Goal: Transaction & Acquisition: Download file/media

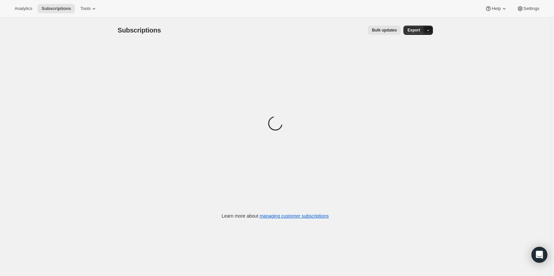
click at [431, 29] on icon "button" at bounding box center [428, 30] width 4 height 4
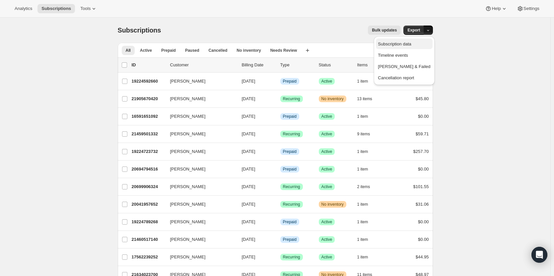
click at [411, 41] on span "Subscription data" at bounding box center [394, 43] width 33 height 5
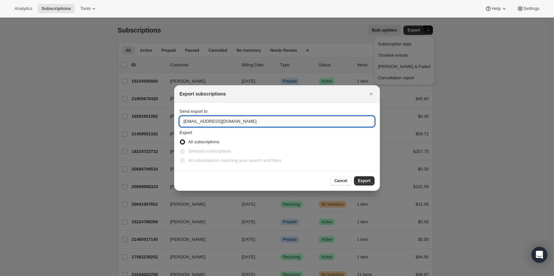
click at [226, 120] on input "[EMAIL_ADDRESS][DOMAIN_NAME]" at bounding box center [277, 121] width 195 height 11
type input "mmcmahon"
click at [368, 95] on icon "Close" at bounding box center [371, 94] width 7 height 7
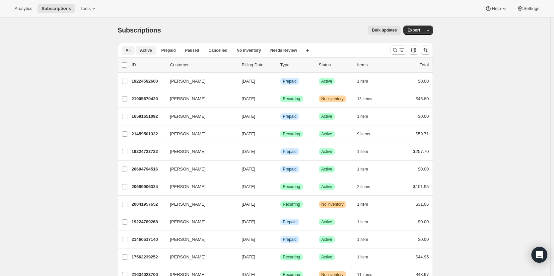
click at [153, 54] on button "Active" at bounding box center [146, 50] width 20 height 9
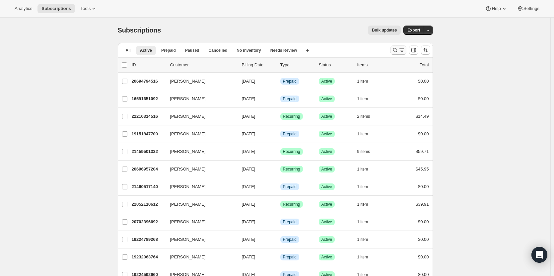
click at [397, 48] on icon "Search and filter results" at bounding box center [395, 50] width 7 height 7
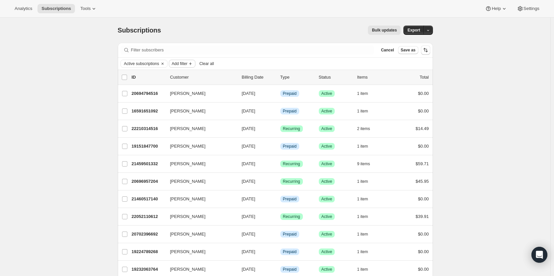
click at [176, 66] on button "Add filter" at bounding box center [182, 64] width 27 height 8
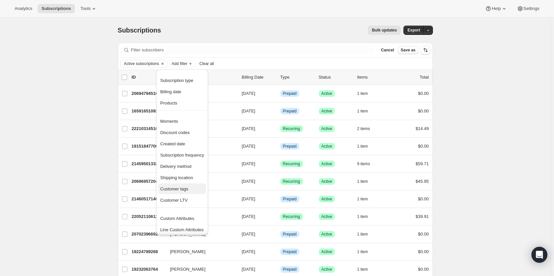
scroll to position [2, 0]
click at [166, 99] on span "Products" at bounding box center [168, 101] width 17 height 5
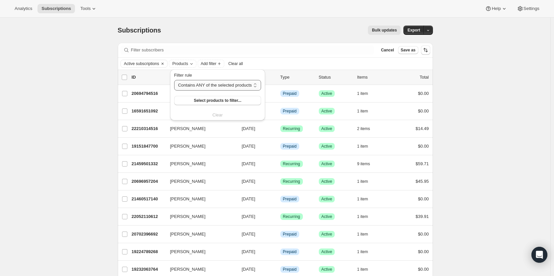
click at [213, 85] on select "Contains ANY of the selected products Contains ALL of the selected products Con…" at bounding box center [217, 85] width 87 height 11
select select "not"
click at [174, 80] on select "Contains ANY of the selected products Contains ALL of the selected products Con…" at bounding box center [217, 85] width 87 height 11
click at [196, 100] on button "Select products to filter..." at bounding box center [220, 100] width 92 height 9
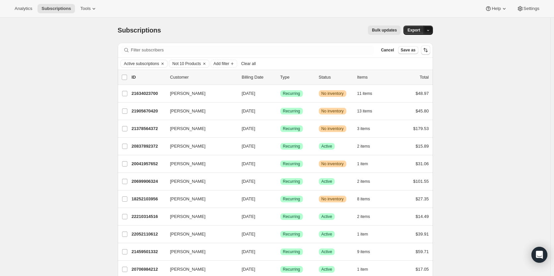
click at [430, 30] on icon "button" at bounding box center [428, 30] width 4 height 4
click at [403, 45] on span "Subscription data" at bounding box center [394, 43] width 33 height 5
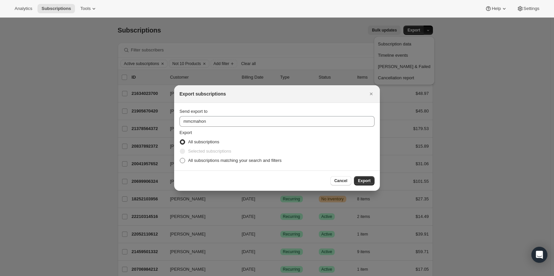
click at [188, 164] on label "All subscriptions matching your search and filters" at bounding box center [231, 160] width 102 height 9
click at [180, 158] on input "All subscriptions matching your search and filters" at bounding box center [180, 158] width 0 height 0
radio input "true"
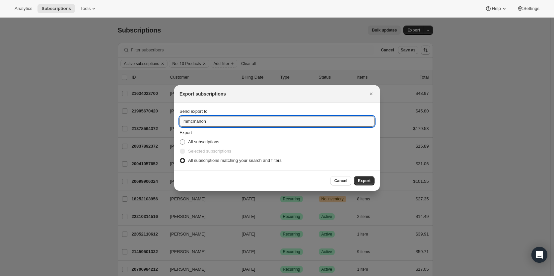
click at [261, 123] on input "mmcmahon" at bounding box center [277, 121] width 195 height 11
type input "[EMAIL_ADDRESS][DOMAIN_NAME]"
click at [374, 179] on button "Export" at bounding box center [364, 180] width 21 height 9
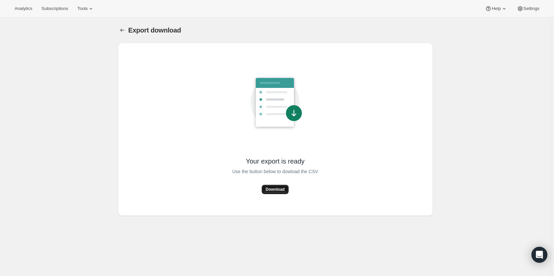
click at [282, 193] on button "Download" at bounding box center [275, 189] width 27 height 9
click at [274, 196] on div "Your export is ready Use the button below to dowload the CSV Download" at bounding box center [275, 129] width 305 height 163
click at [275, 193] on button "Download" at bounding box center [275, 189] width 27 height 9
